Goal: Task Accomplishment & Management: Manage account settings

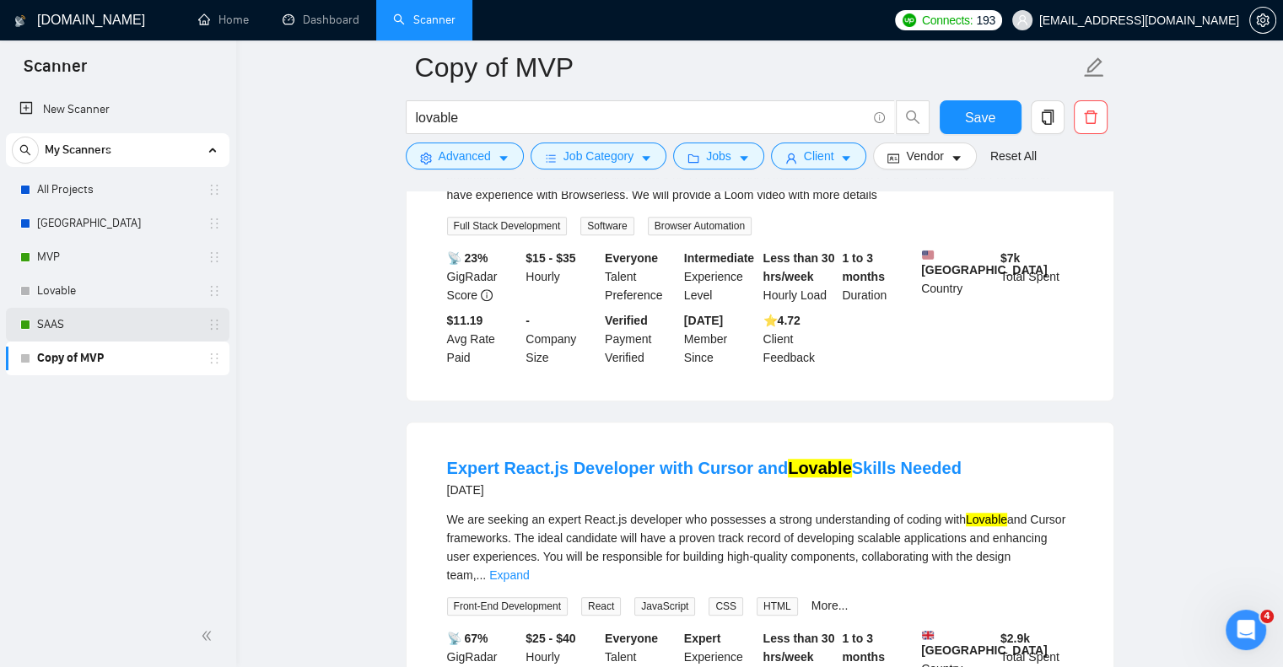
click at [92, 330] on link "SAAS" at bounding box center [117, 325] width 160 height 34
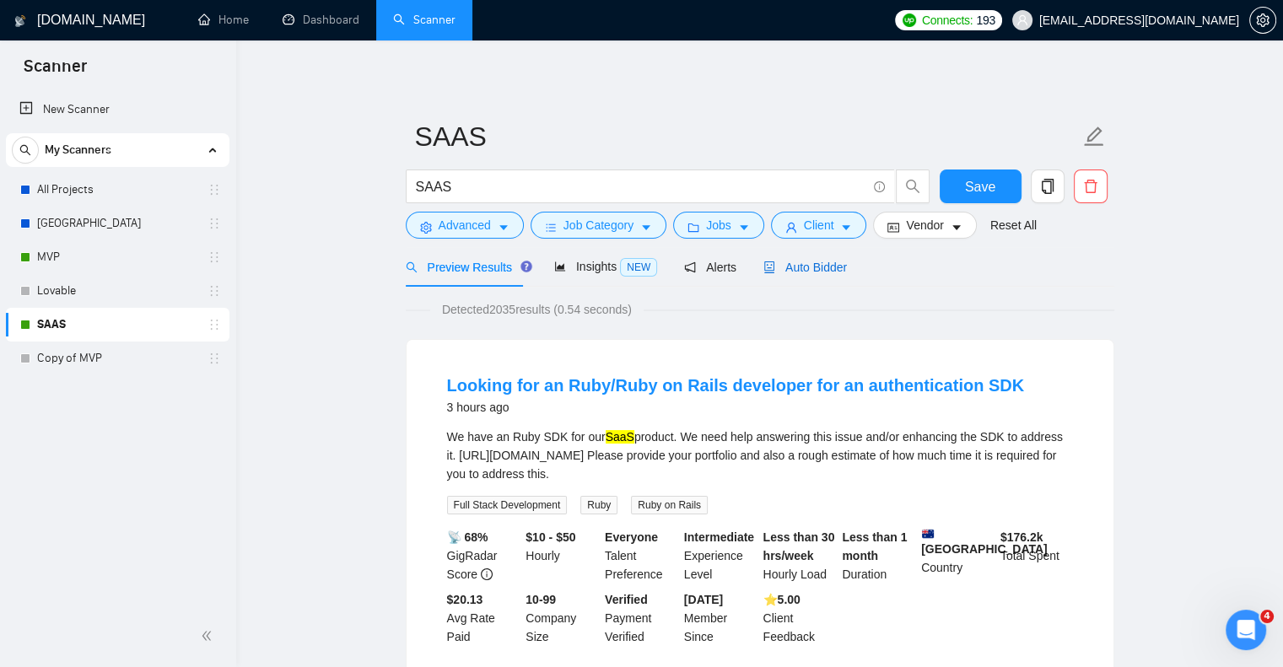
click at [833, 258] on div "Auto Bidder" at bounding box center [804, 267] width 83 height 19
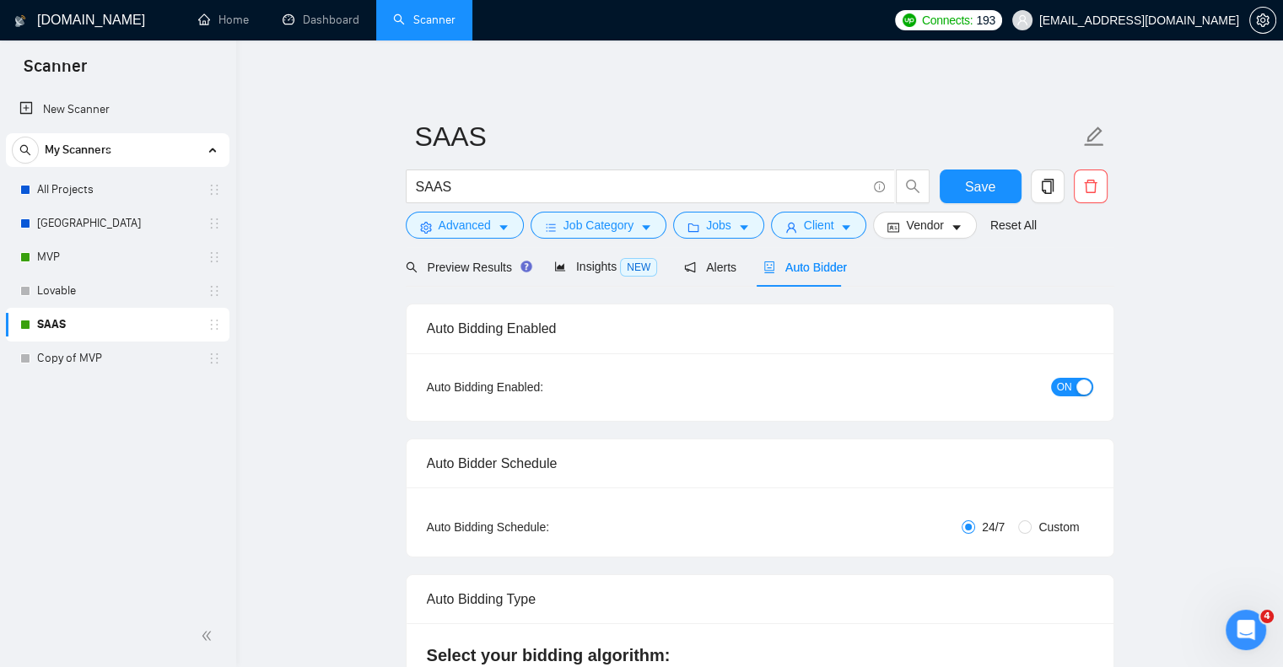
checkbox input "true"
click at [1065, 393] on span "ON" at bounding box center [1064, 387] width 15 height 19
click at [984, 190] on span "Save" at bounding box center [980, 186] width 30 height 21
checkbox input "true"
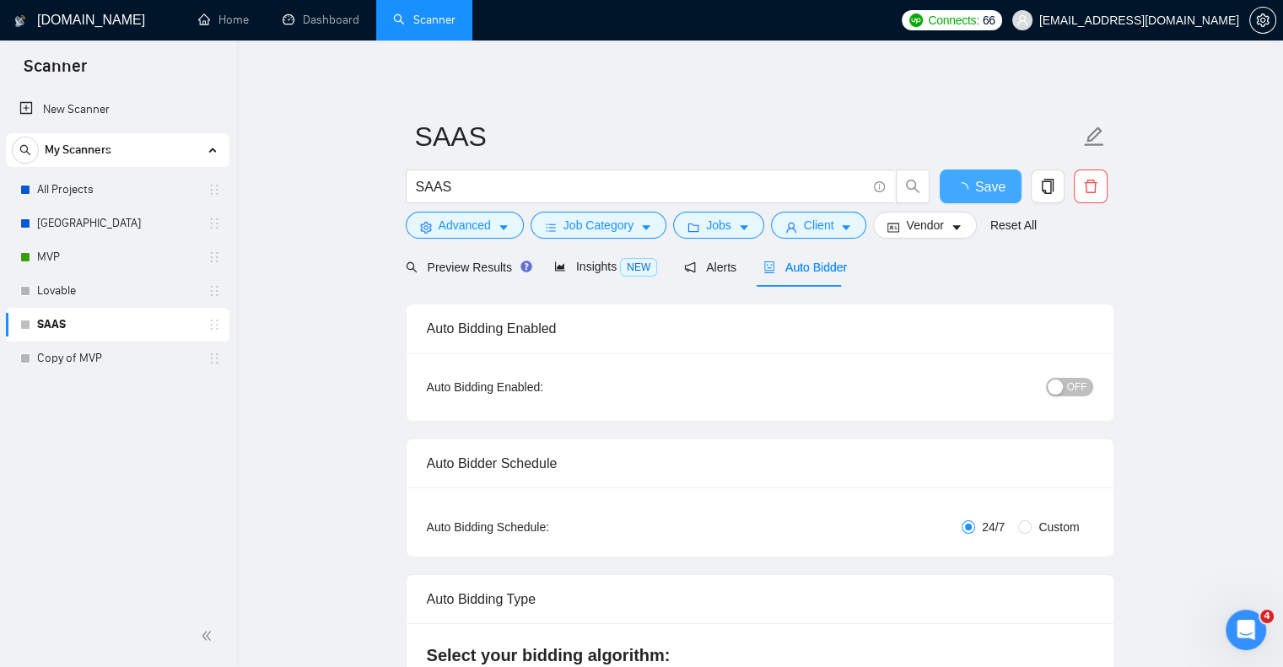
checkbox input "true"
click at [156, 255] on link "MVP" at bounding box center [117, 257] width 160 height 34
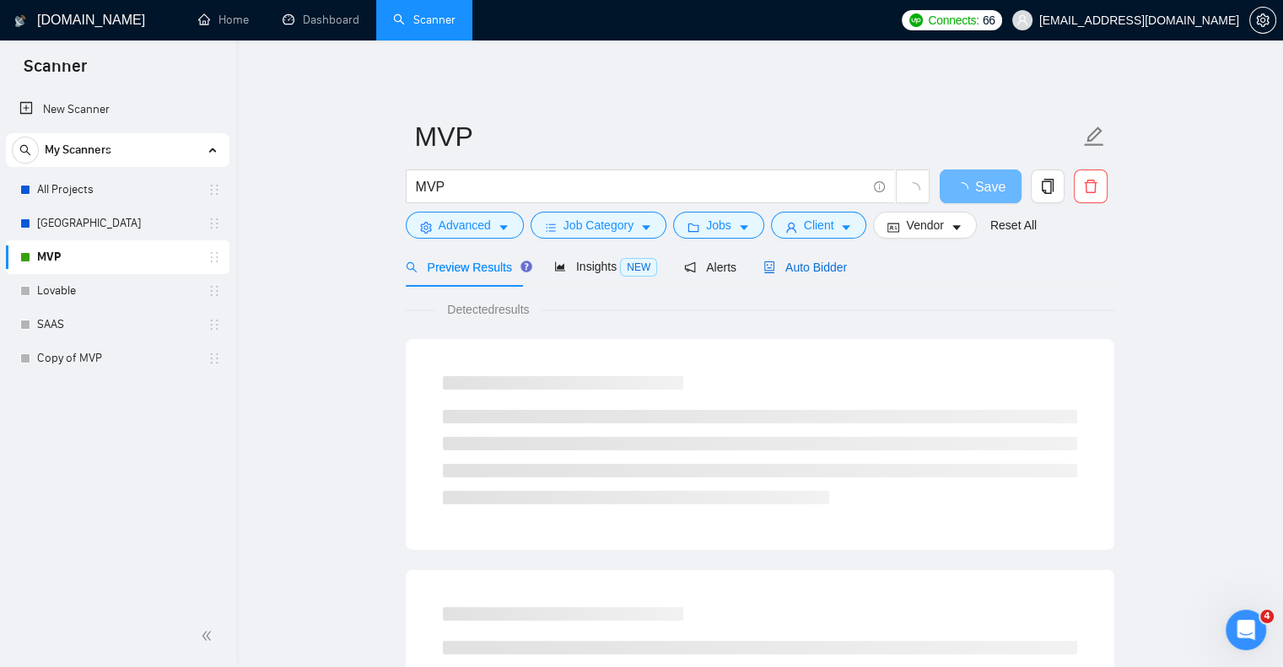
click at [817, 274] on span "Auto Bidder" at bounding box center [804, 267] width 83 height 13
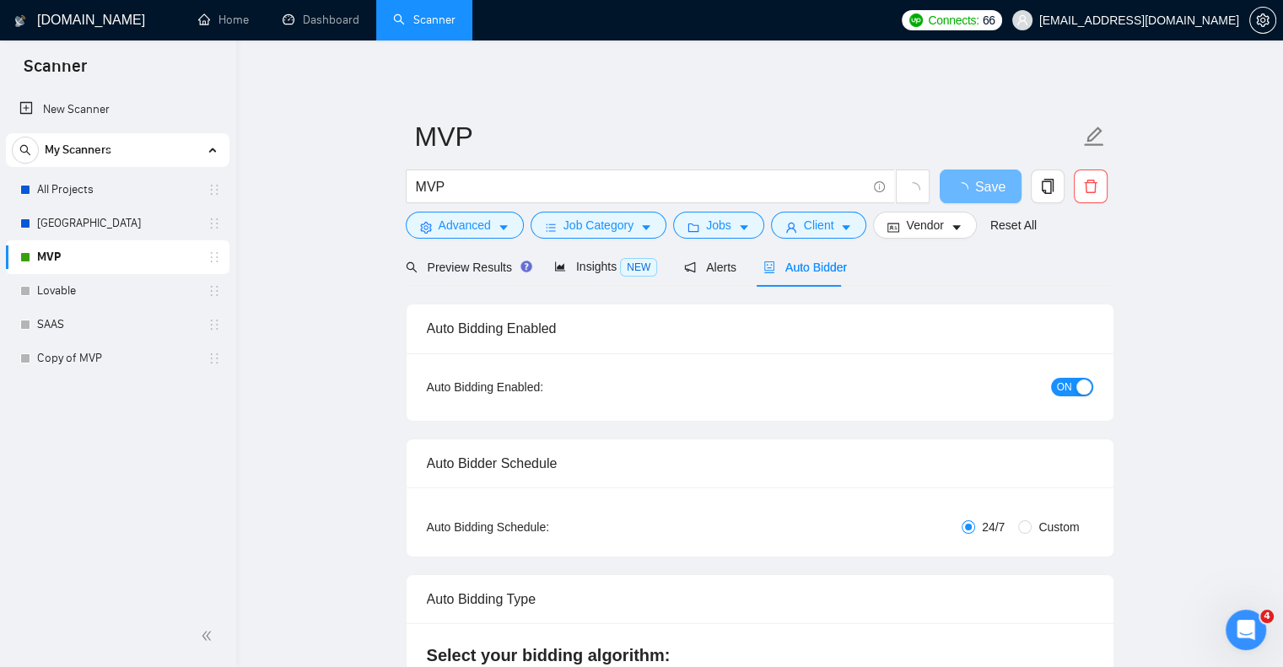
checkbox input "true"
click at [1058, 381] on span "ON" at bounding box center [1064, 387] width 15 height 19
click at [982, 191] on span "Save" at bounding box center [980, 186] width 30 height 21
checkbox input "true"
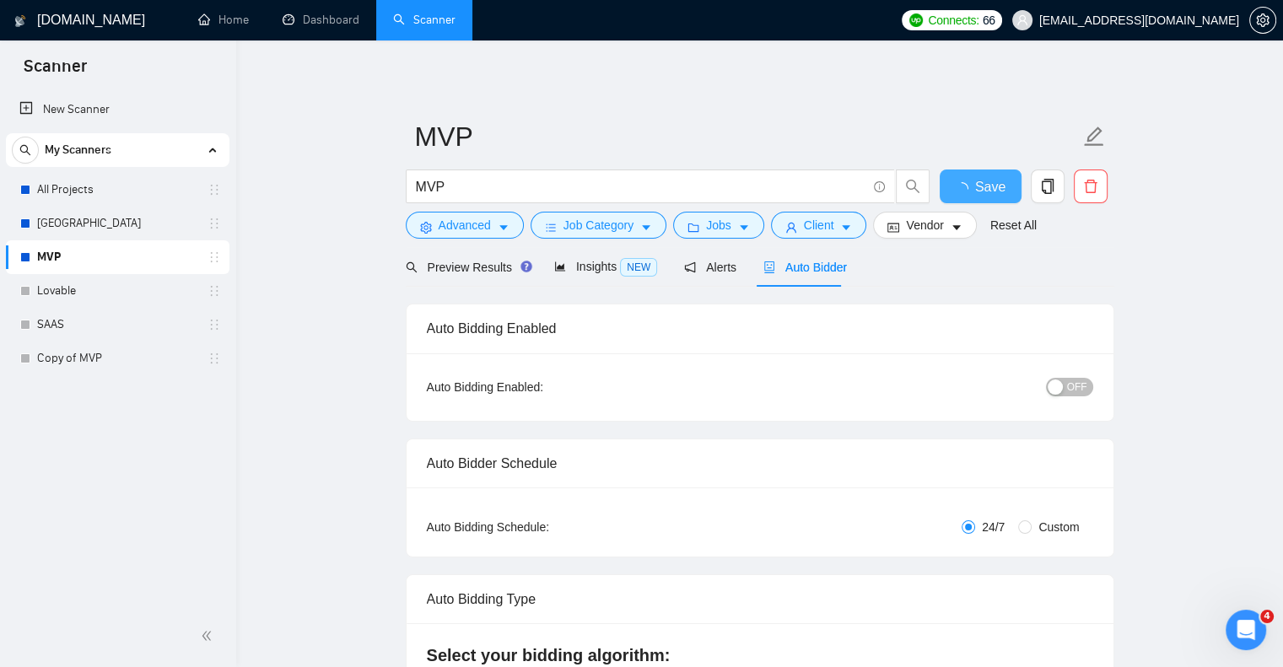
checkbox input "true"
